Goal: Information Seeking & Learning: Learn about a topic

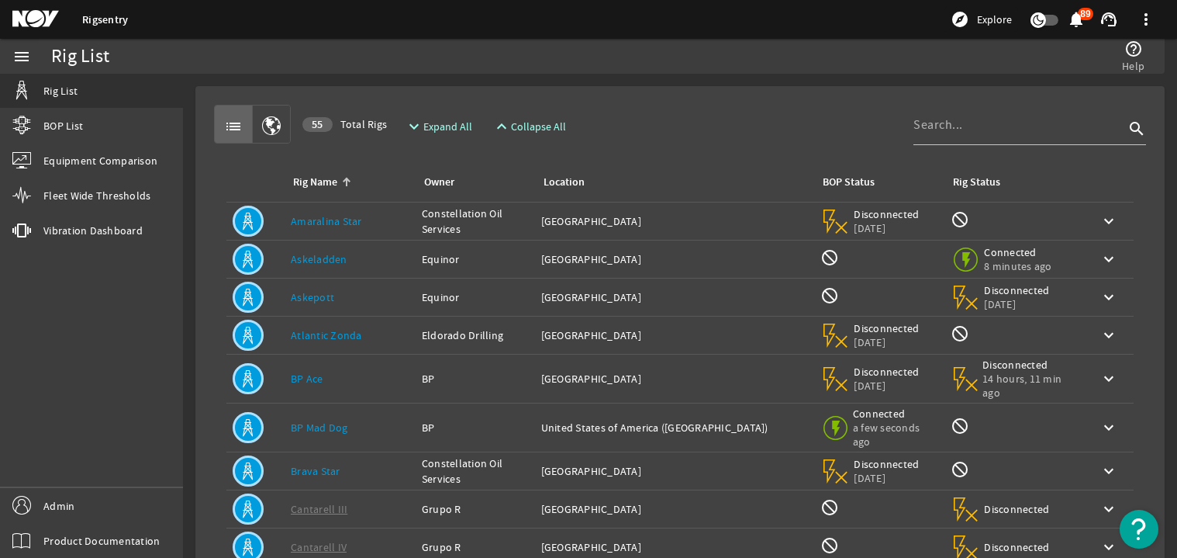
click at [310, 430] on link "BP Mad Dog" at bounding box center [319, 427] width 57 height 14
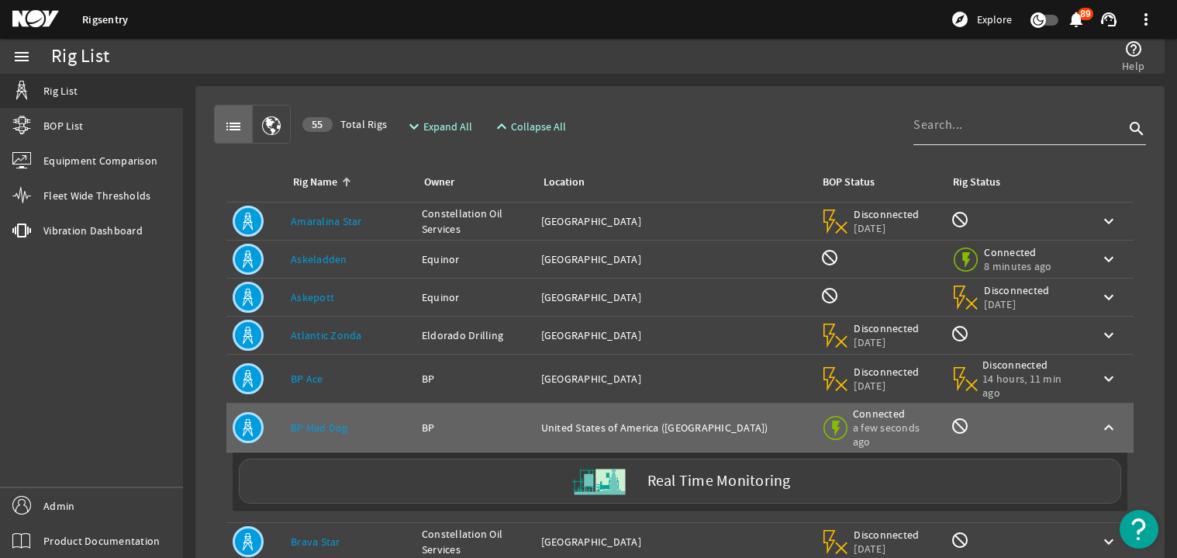
click at [921, 142] on div at bounding box center [1018, 125] width 211 height 40
click at [930, 131] on input at bounding box center [1018, 125] width 211 height 19
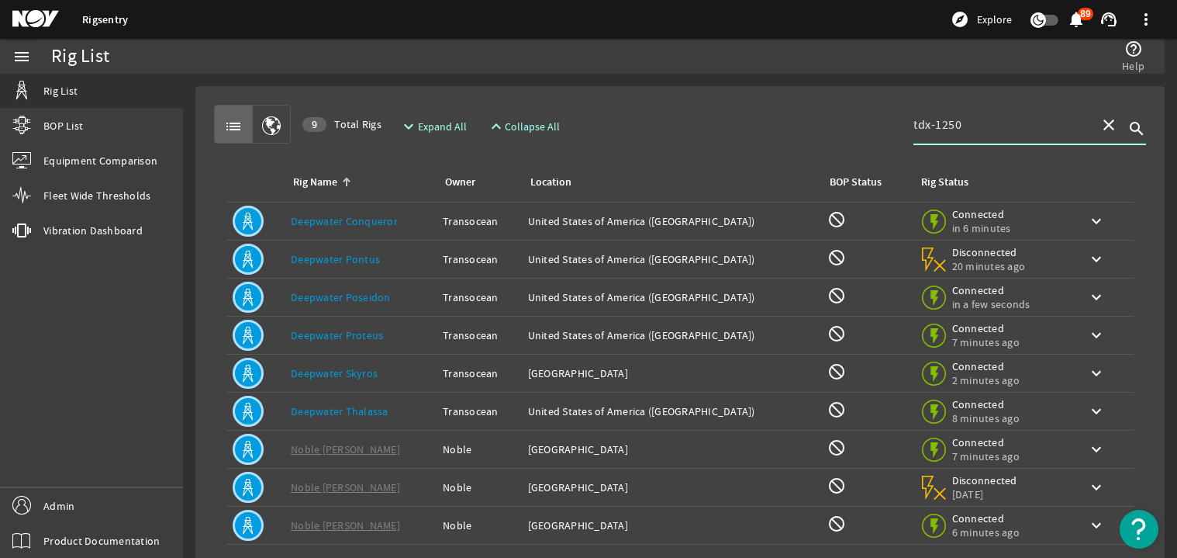
type input "tdx-1250"
click at [378, 293] on link "Deepwater Poseidon" at bounding box center [341, 297] width 100 height 14
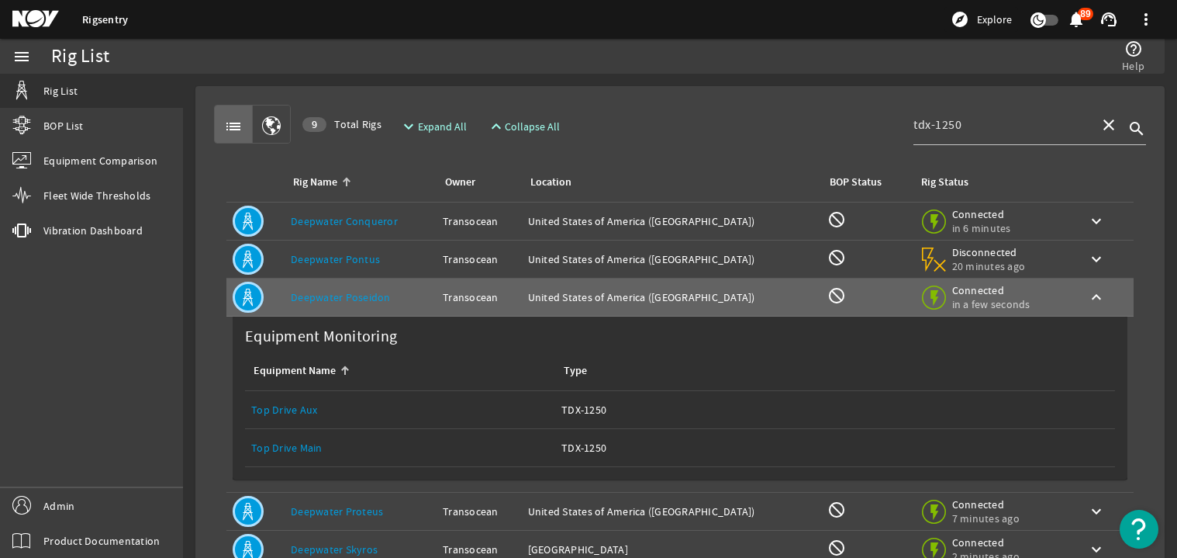
click at [306, 447] on link "Top Drive Main" at bounding box center [286, 447] width 71 height 14
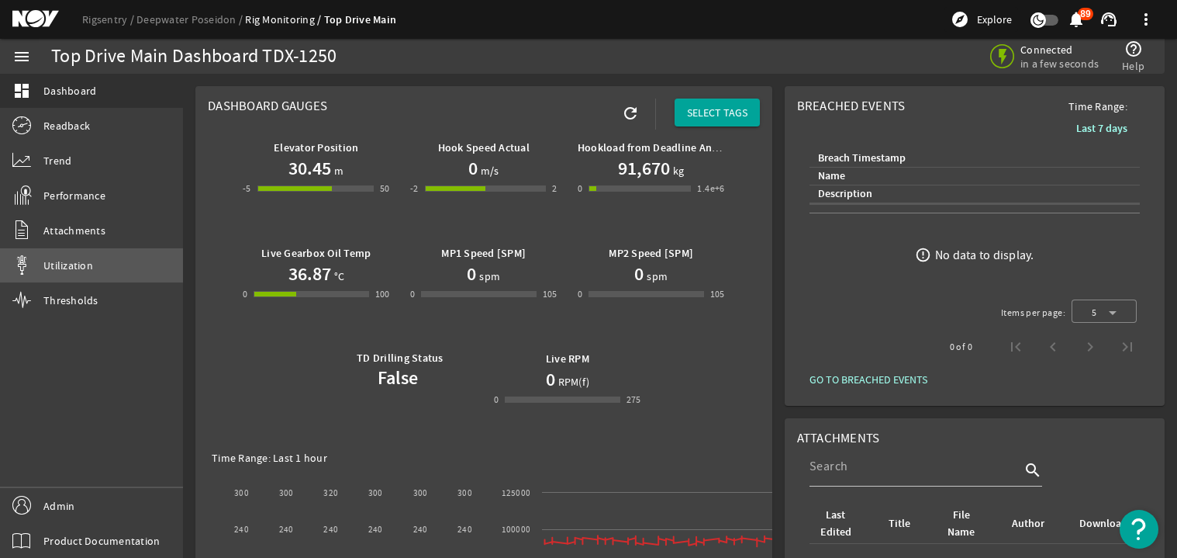
click at [88, 272] on span "Utilization" at bounding box center [68, 265] width 50 height 16
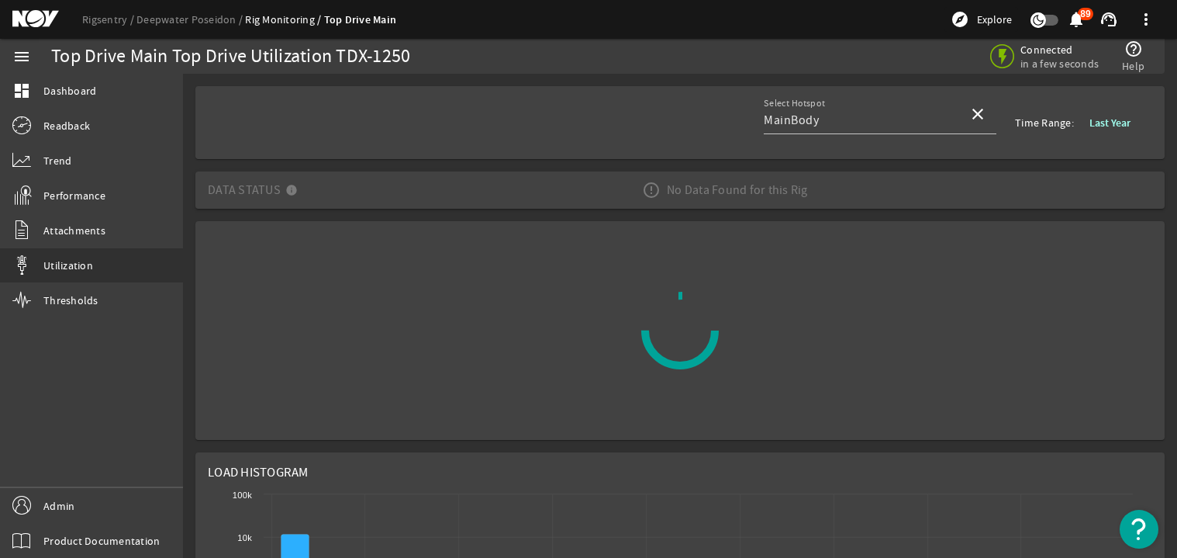
click at [659, 174] on div "No Data Found for this Rig" at bounding box center [725, 189] width 191 height 43
click at [660, 184] on div "No Data Found for this Rig" at bounding box center [725, 189] width 191 height 43
click at [661, 184] on div "No Data Found for this Rig" at bounding box center [725, 189] width 191 height 43
drag, startPoint x: 661, startPoint y: 184, endPoint x: 744, endPoint y: 185, distance: 83.8
click at [716, 185] on div "No Data Found for this Rig" at bounding box center [725, 189] width 191 height 43
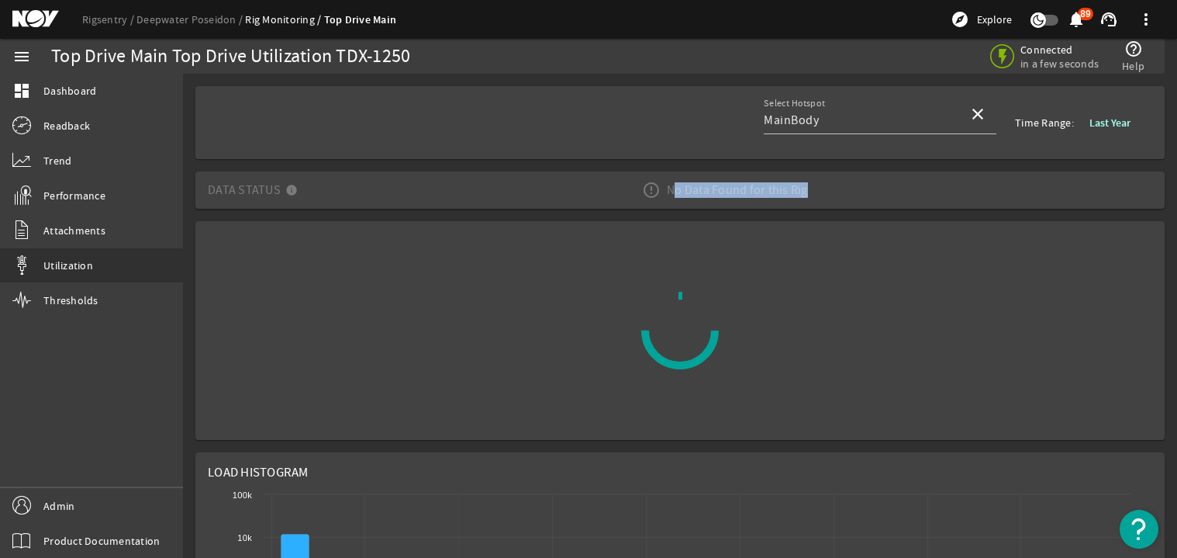
click at [744, 185] on div "No Data Found for this Rig" at bounding box center [725, 189] width 191 height 43
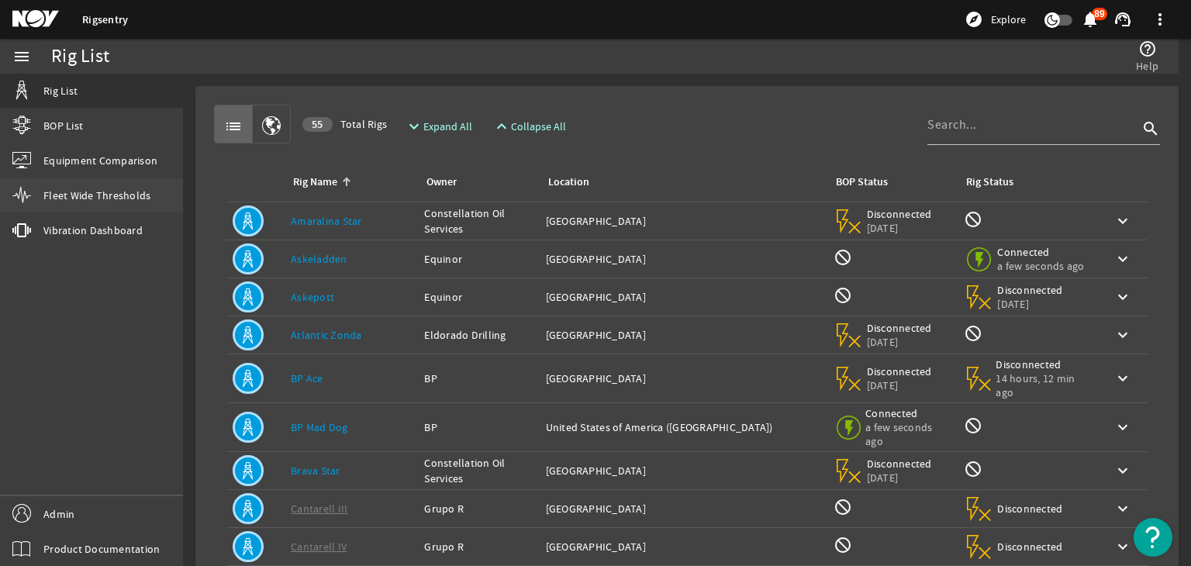
click at [75, 178] on div "Equipment Comparison" at bounding box center [91, 160] width 183 height 35
click at [74, 197] on span "Fleet Wide Thresholds" at bounding box center [96, 196] width 107 height 16
